Goal: Transaction & Acquisition: Purchase product/service

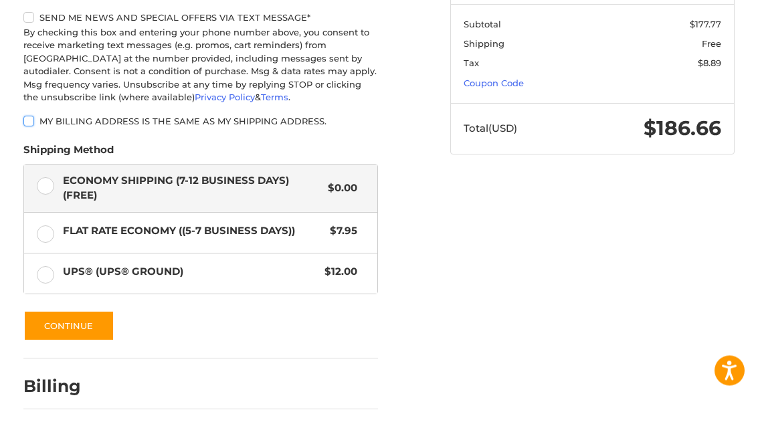
scroll to position [308, 0]
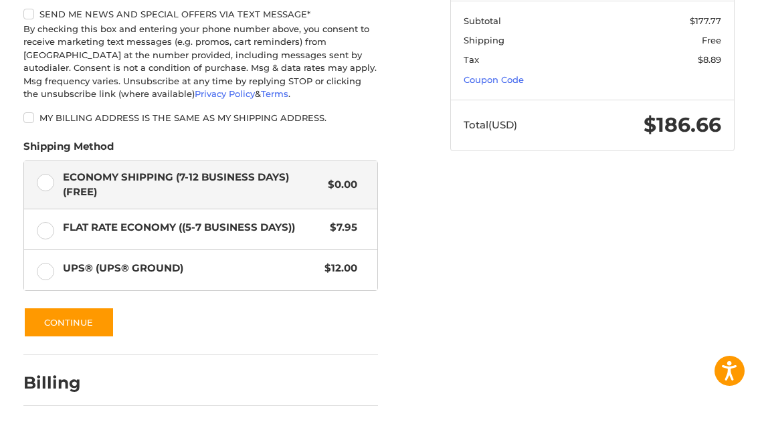
click at [81, 314] on button "Continue" at bounding box center [68, 322] width 91 height 31
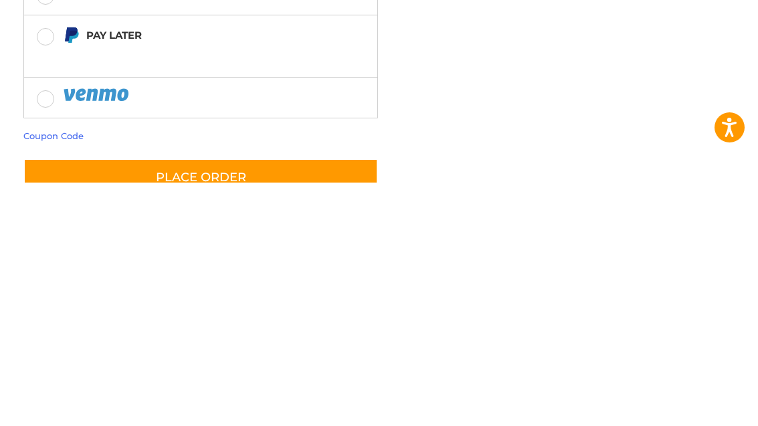
scroll to position [421, 0]
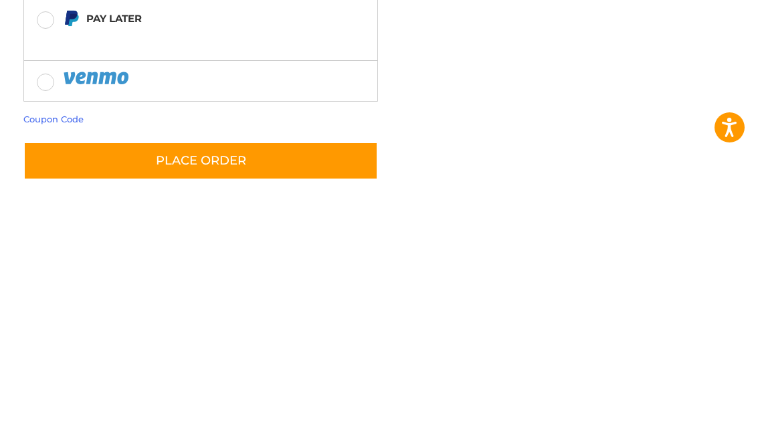
click at [243, 385] on button "Place Order" at bounding box center [200, 404] width 354 height 38
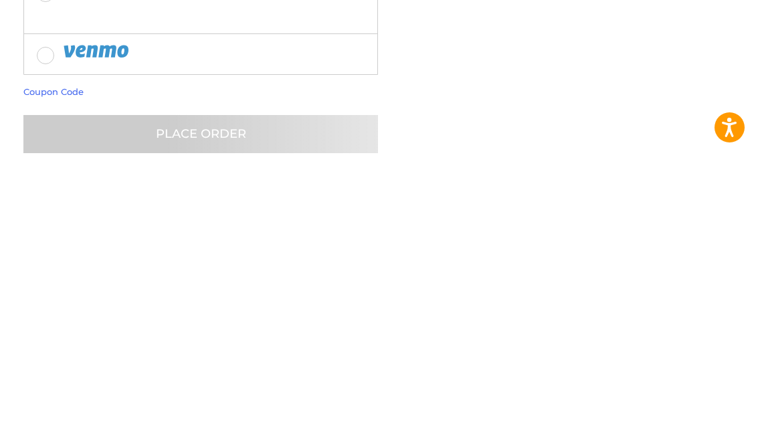
scroll to position [365, 0]
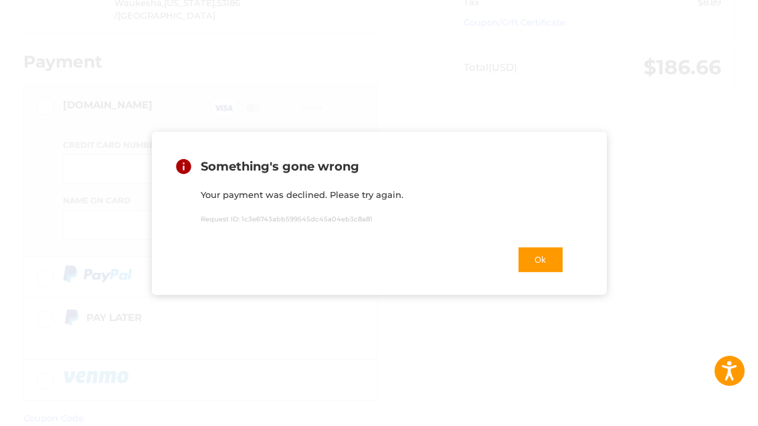
click at [526, 273] on button "Ok" at bounding box center [540, 259] width 47 height 27
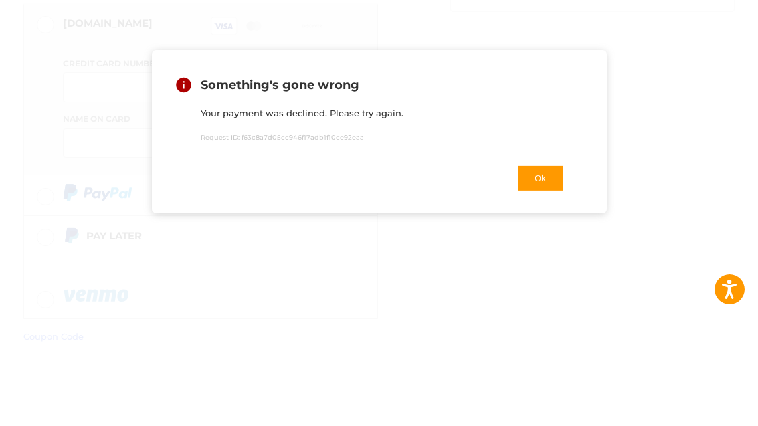
click at [541, 246] on button "Ok" at bounding box center [540, 259] width 47 height 27
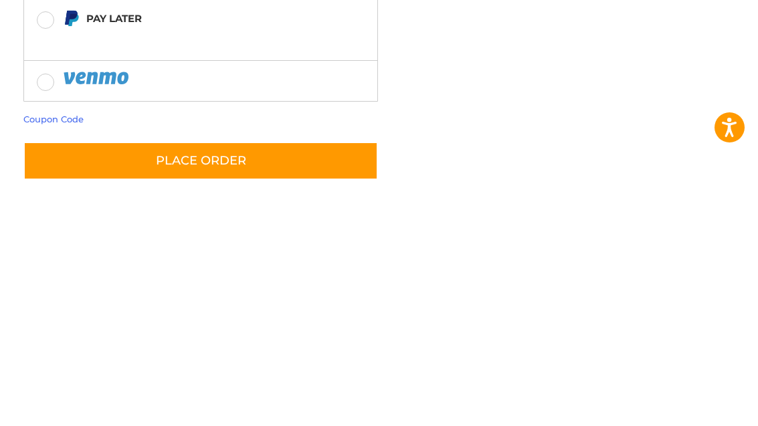
scroll to position [378, 0]
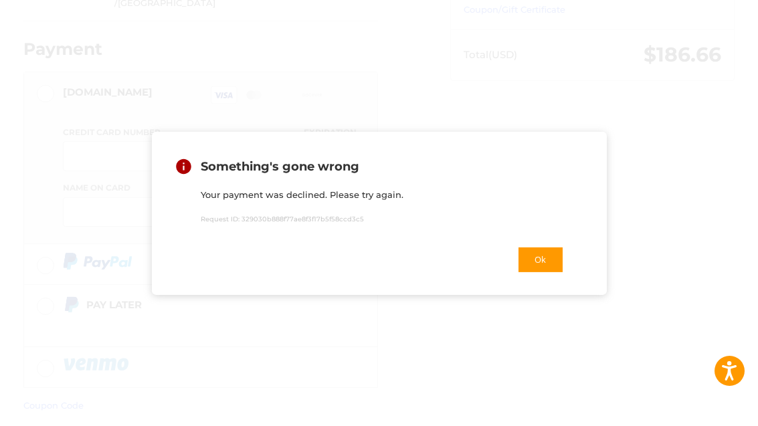
click at [535, 273] on button "Ok" at bounding box center [540, 259] width 47 height 27
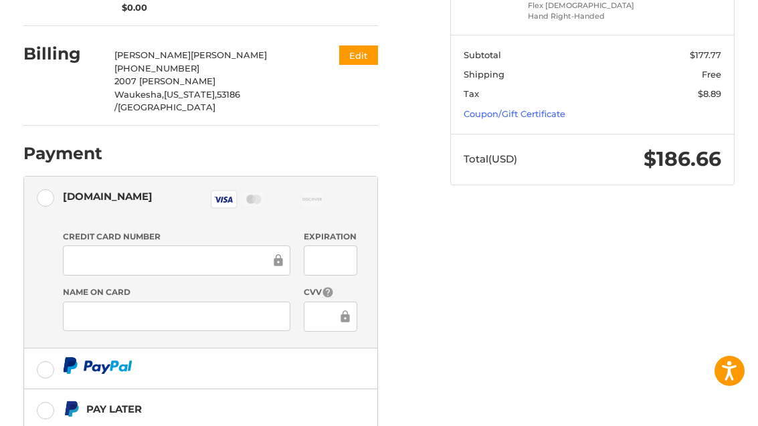
scroll to position [0, 0]
